Goal: Task Accomplishment & Management: Manage account settings

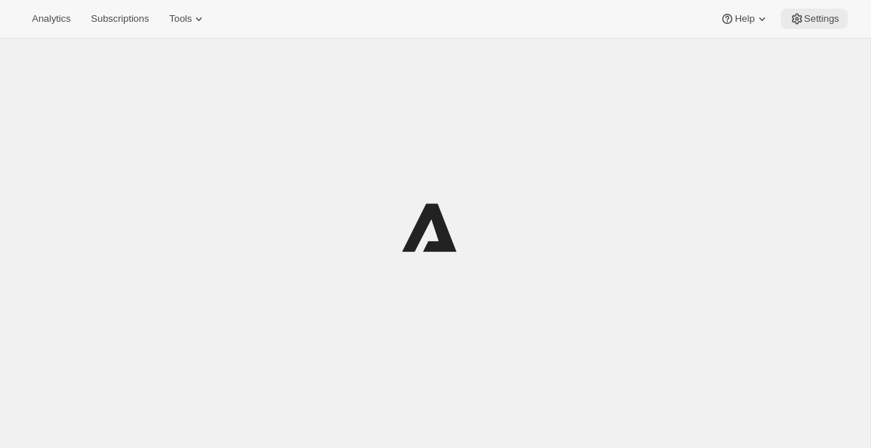
click at [814, 15] on span "Settings" at bounding box center [821, 19] width 35 height 12
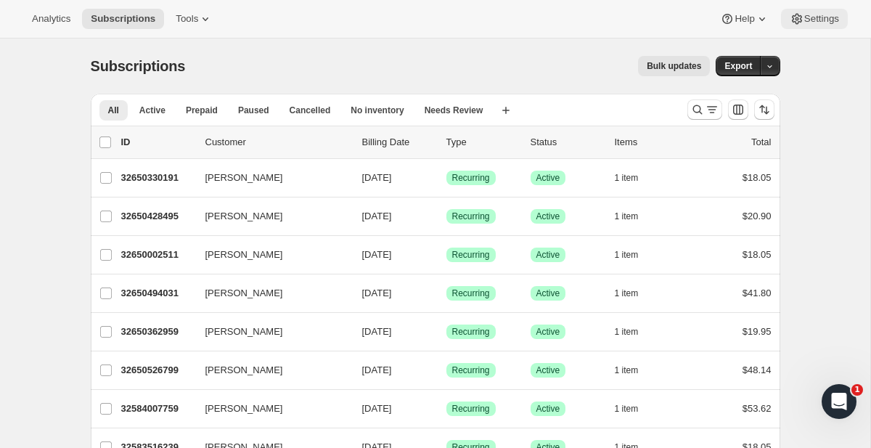
click at [822, 20] on span "Settings" at bounding box center [821, 19] width 35 height 12
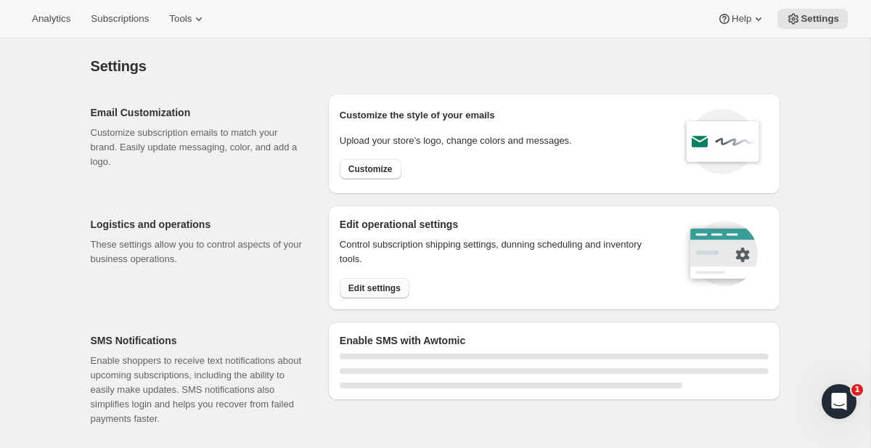
select select "22:00"
select select "09:00"
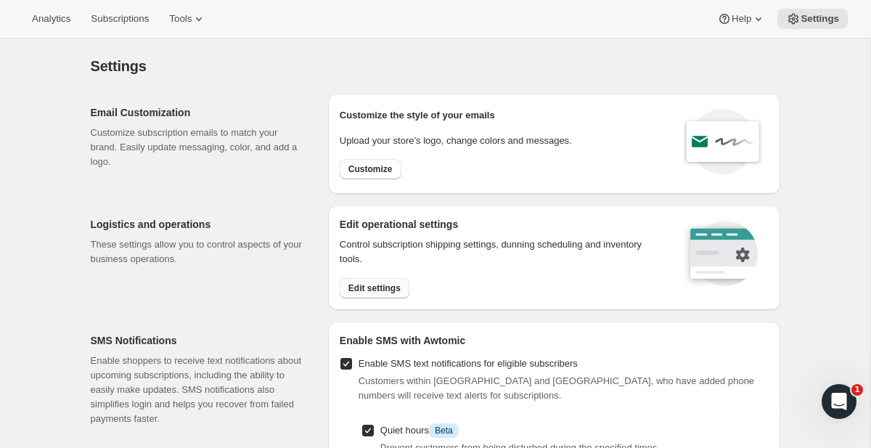
click at [383, 290] on span "Edit settings" at bounding box center [374, 288] width 52 height 12
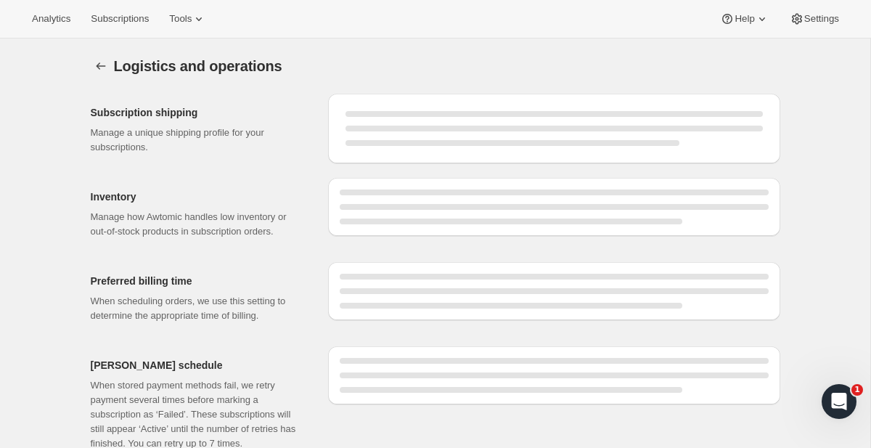
select select "DAY"
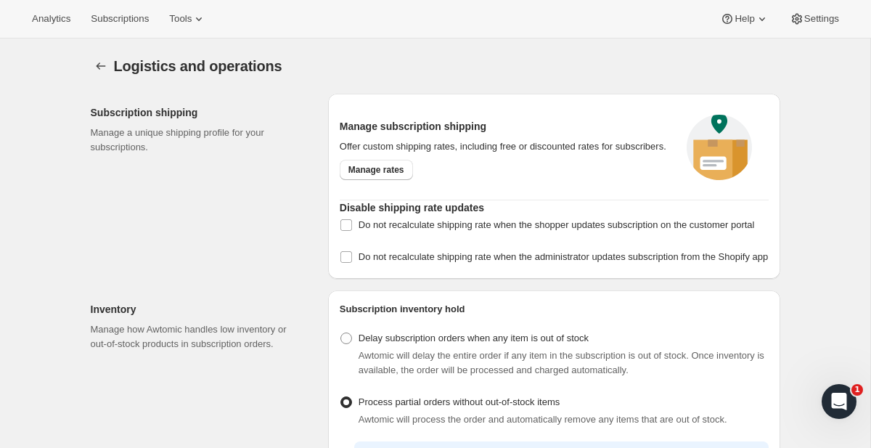
click at [297, 187] on div "Subscription shipping Manage a unique shipping profile for your subscriptions." at bounding box center [204, 186] width 226 height 185
